Goal: Find specific page/section: Find specific page/section

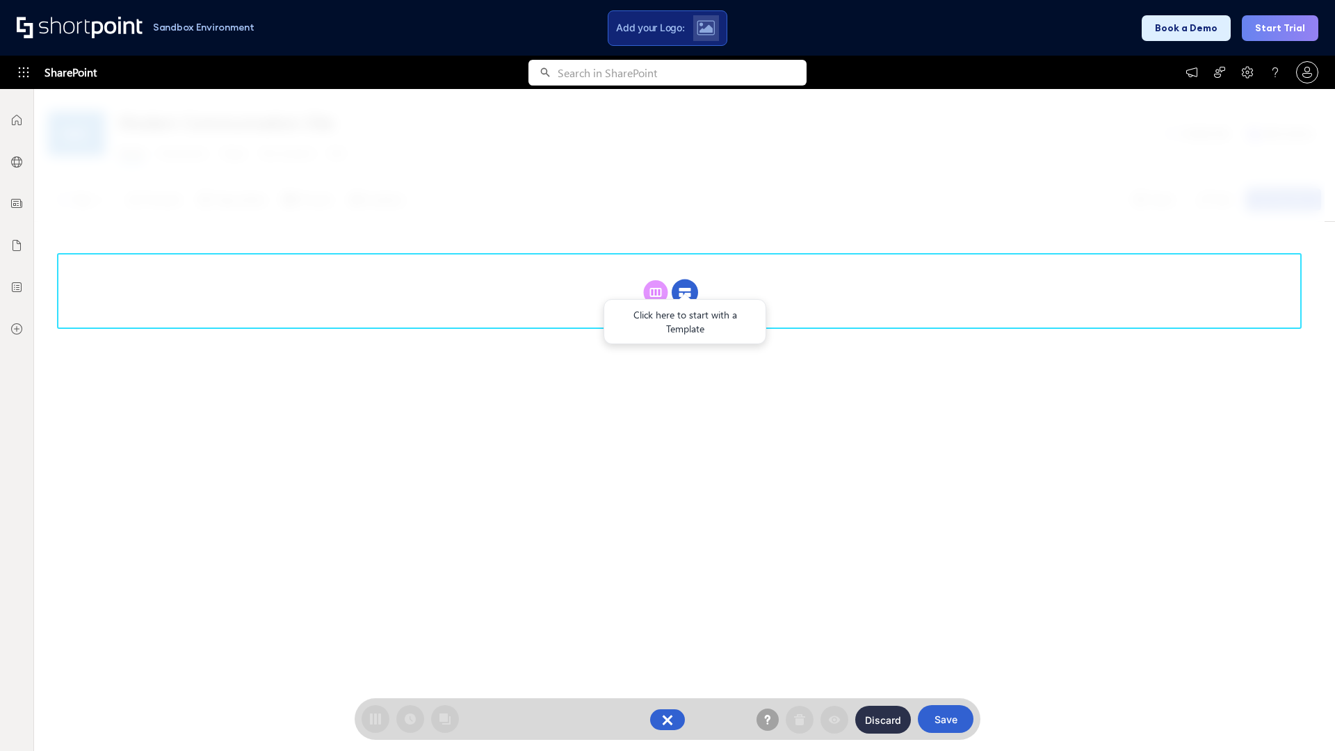
click at [685, 292] on circle at bounding box center [684, 292] width 26 height 26
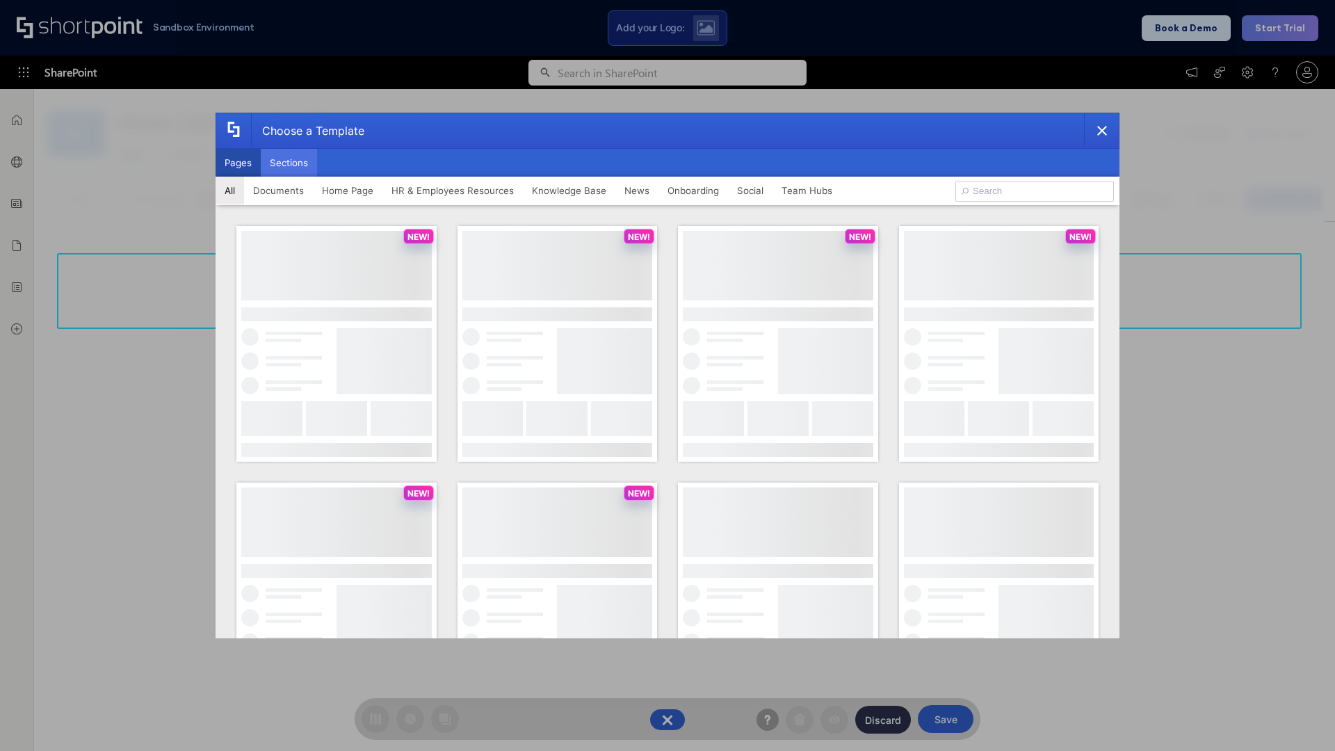
click at [288, 163] on button "Sections" at bounding box center [289, 163] width 56 height 28
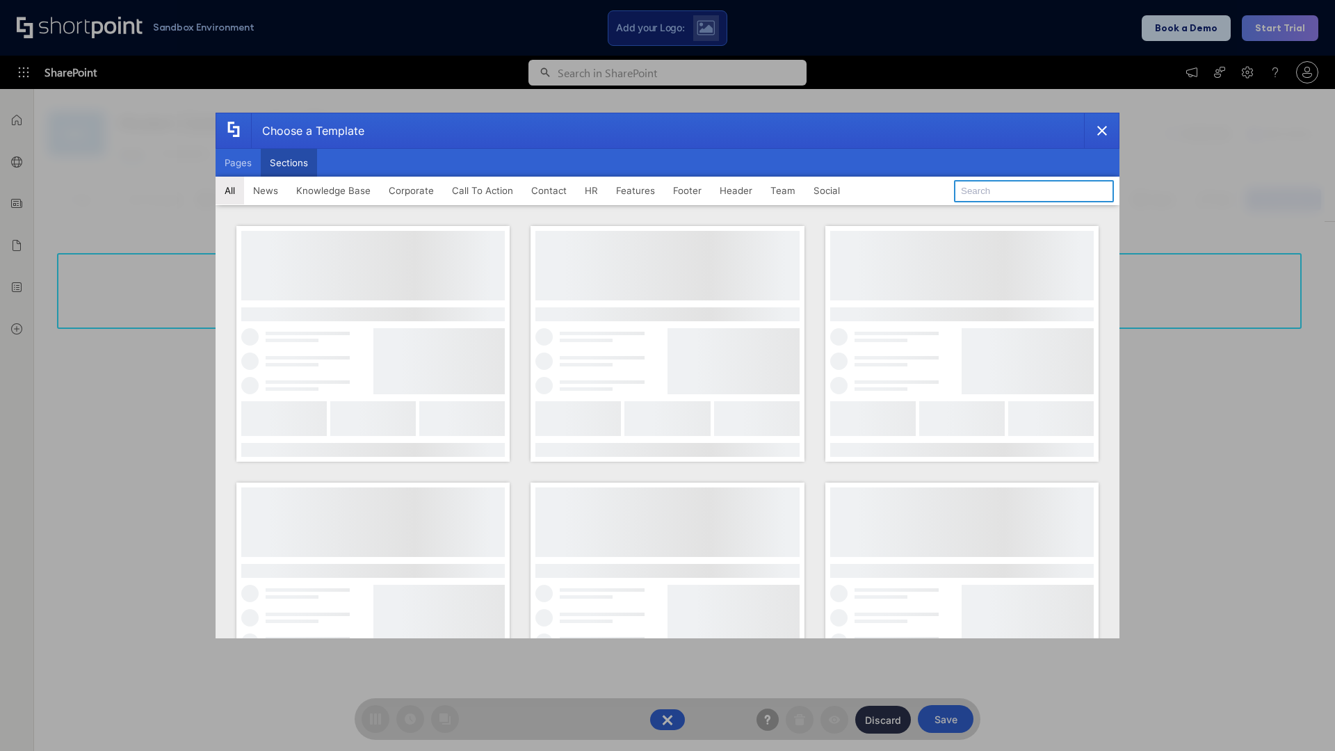
type input "Knowledge Base 4"
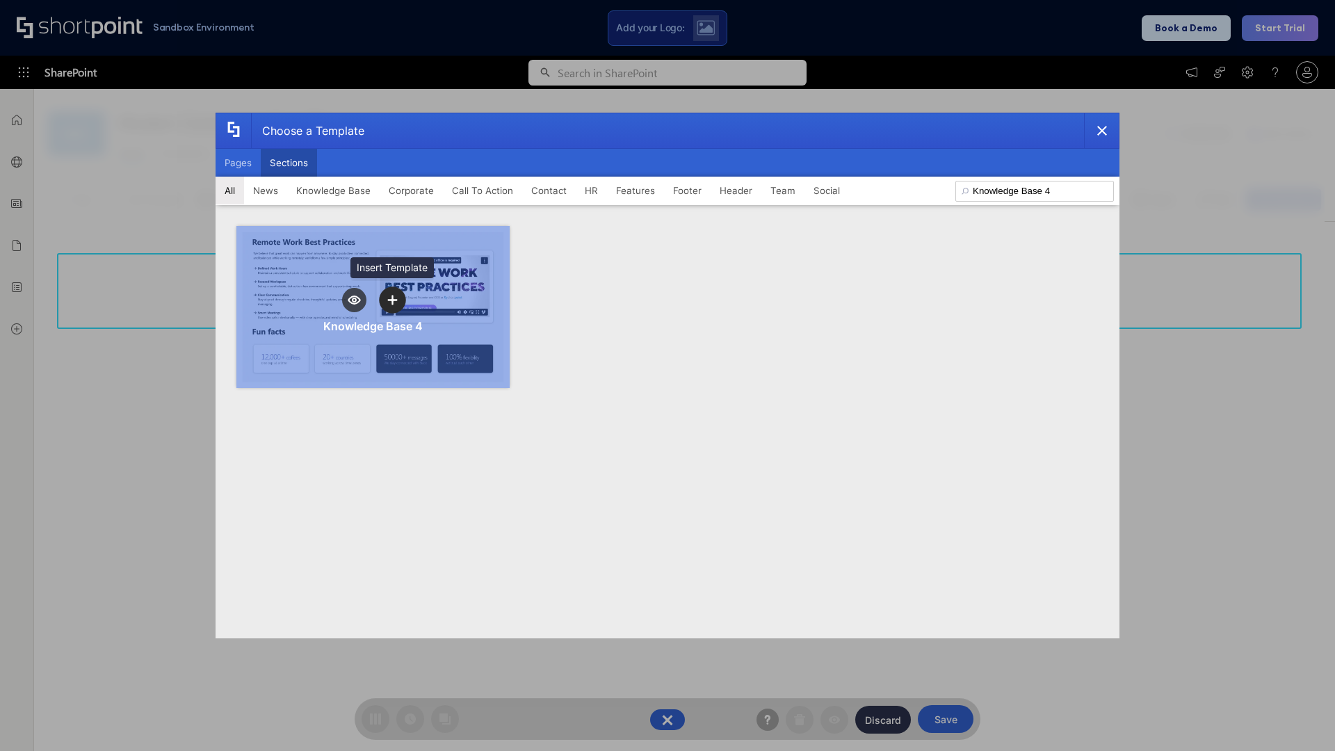
click at [392, 300] on icon "template selector" at bounding box center [392, 300] width 10 height 10
